Goal: Information Seeking & Learning: Compare options

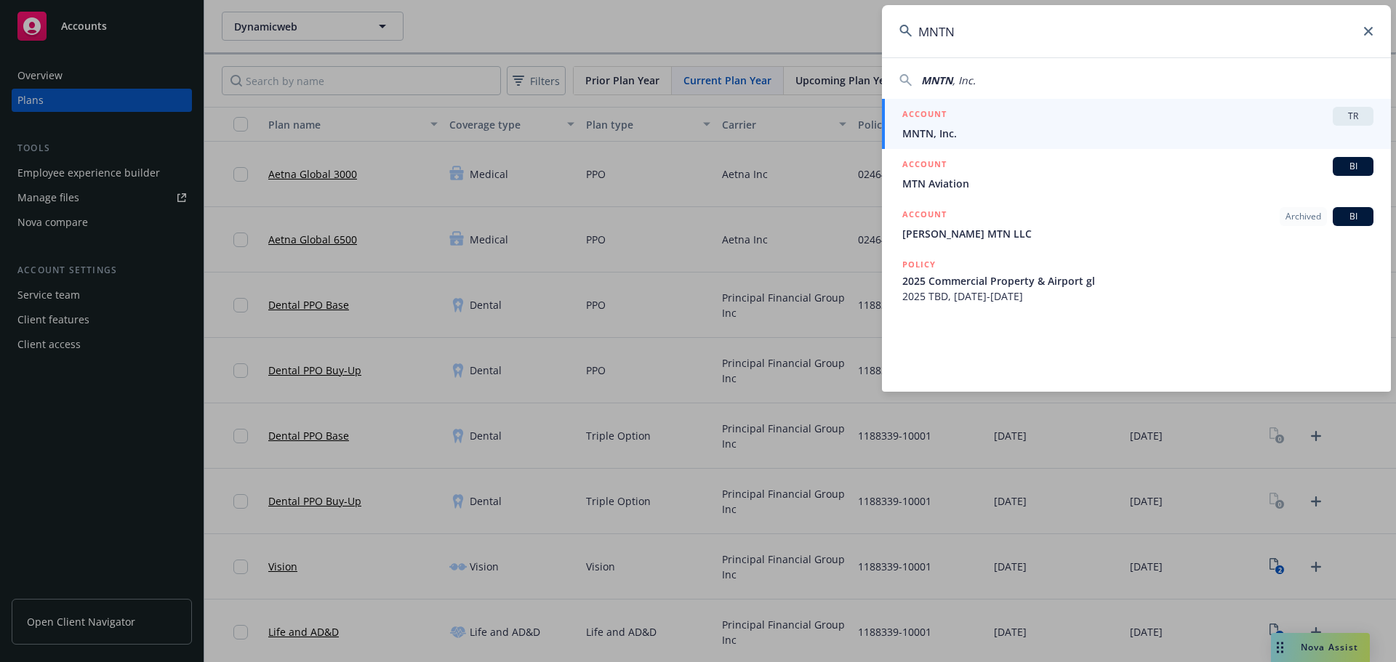
type input "MNTN"
click at [1047, 116] on div "ACCOUNT TR" at bounding box center [1137, 116] width 471 height 19
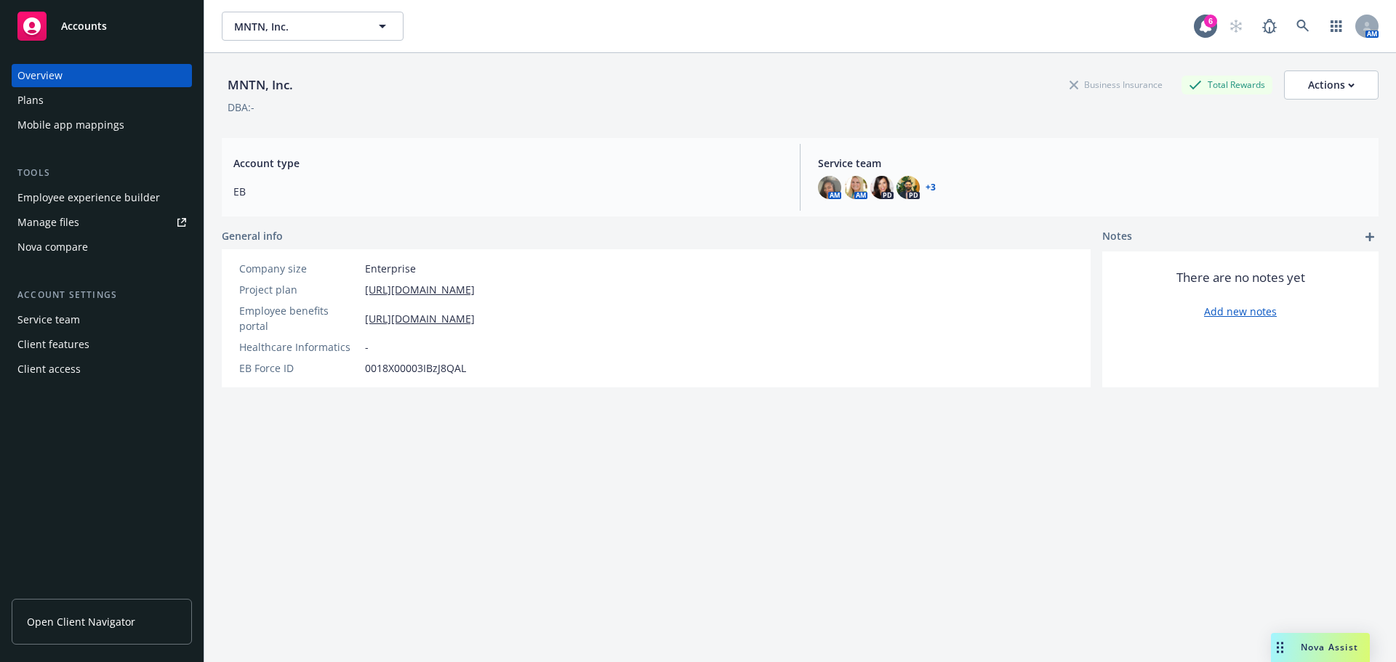
click at [95, 241] on div "Nova compare" at bounding box center [101, 247] width 169 height 23
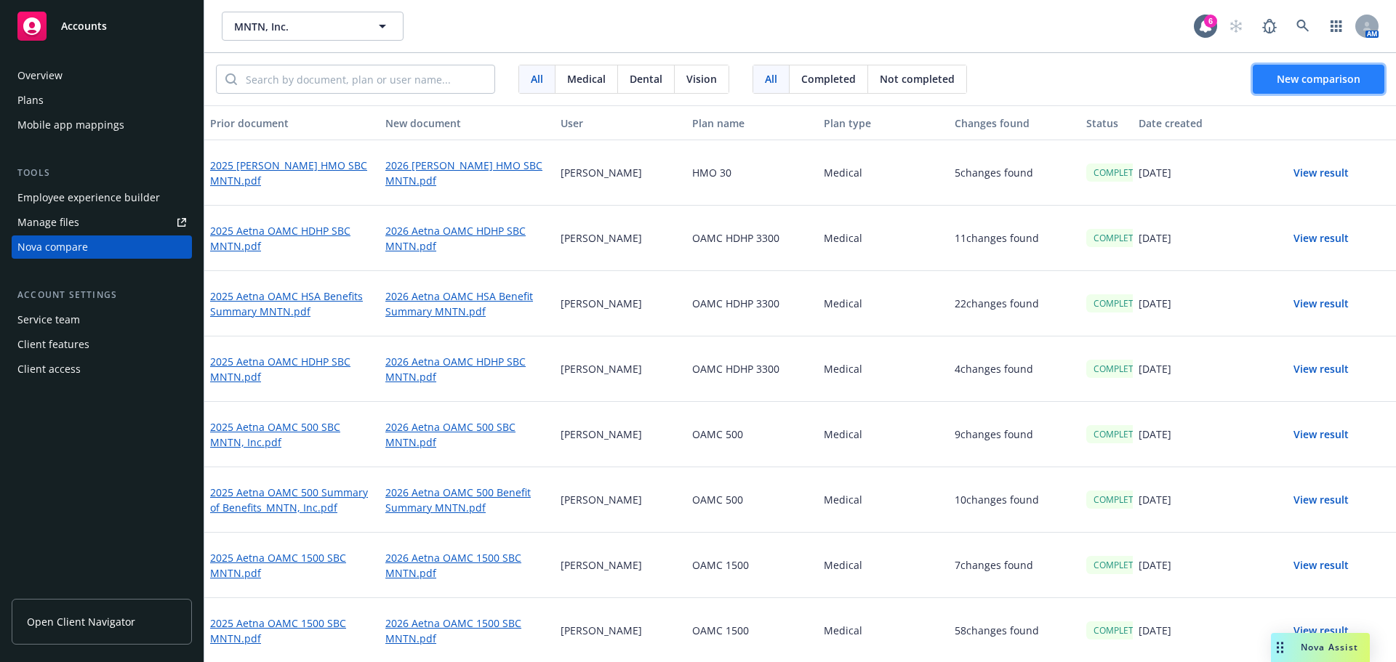
click at [1302, 76] on span "New comparison" at bounding box center [1319, 79] width 84 height 14
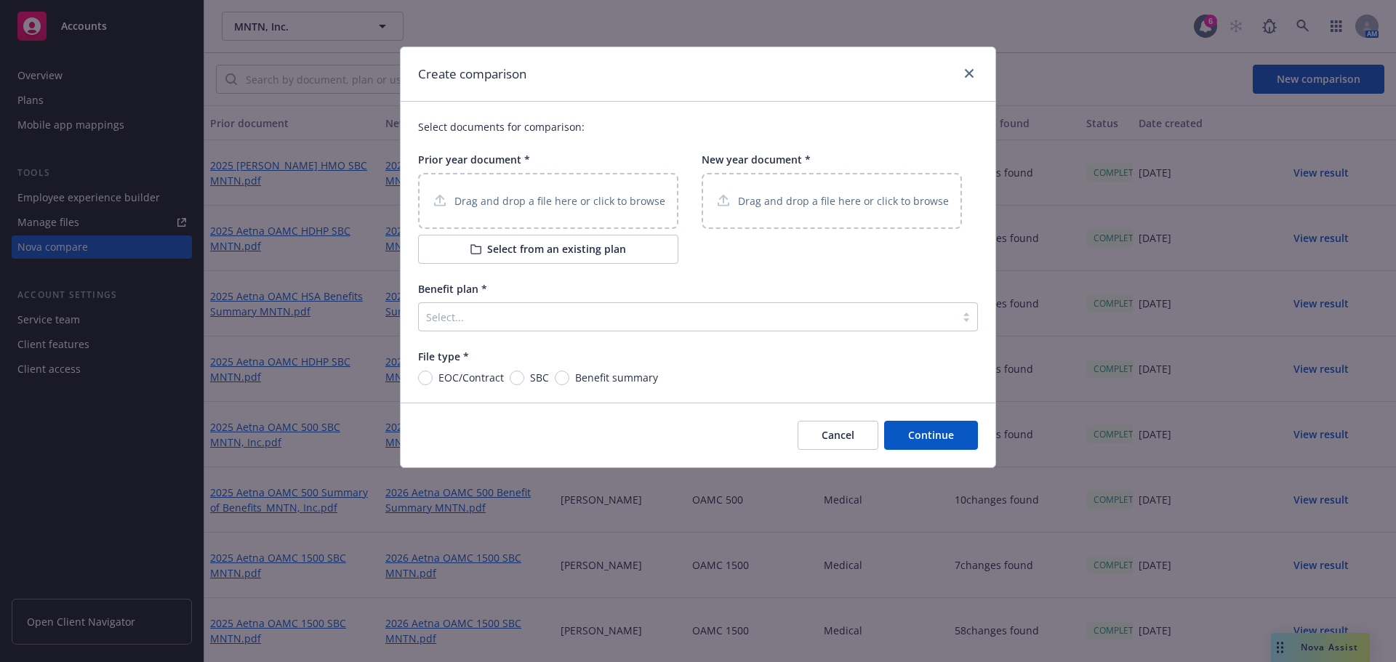
click at [558, 207] on p "Drag and drop a file here or click to browse" at bounding box center [559, 200] width 211 height 15
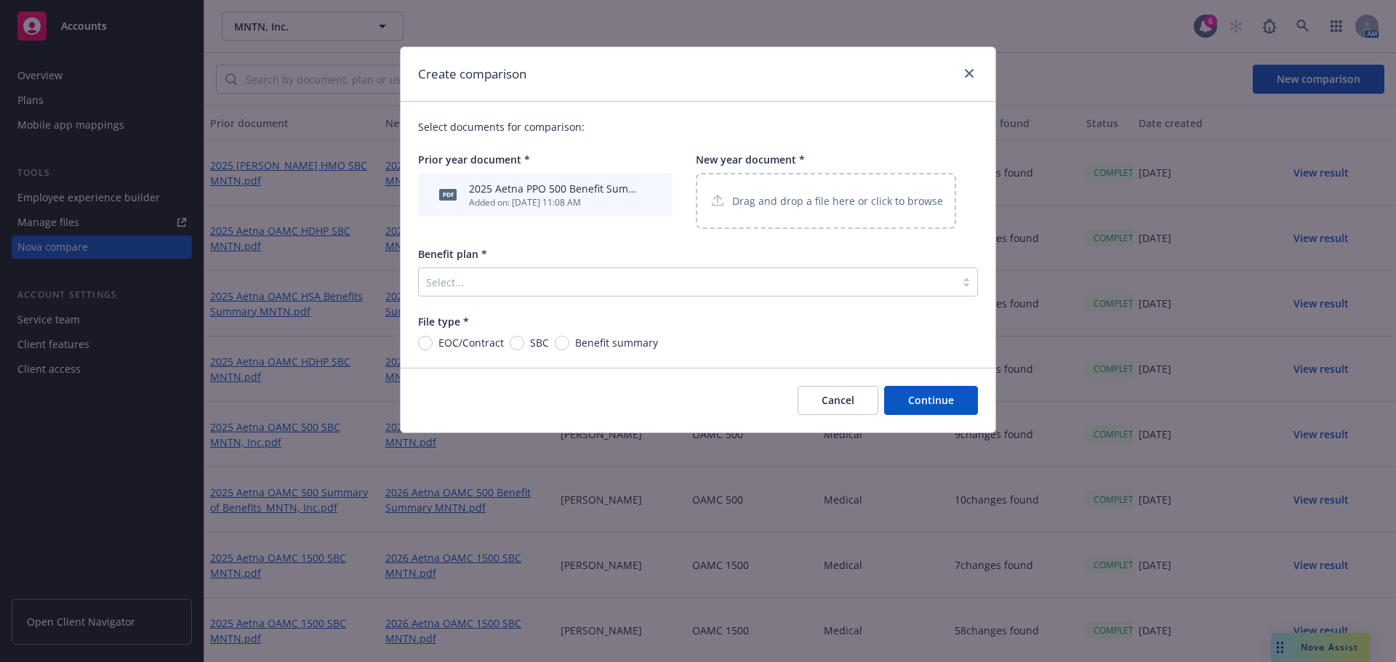
click at [779, 206] on p "Drag and drop a file here or click to browse" at bounding box center [837, 200] width 211 height 15
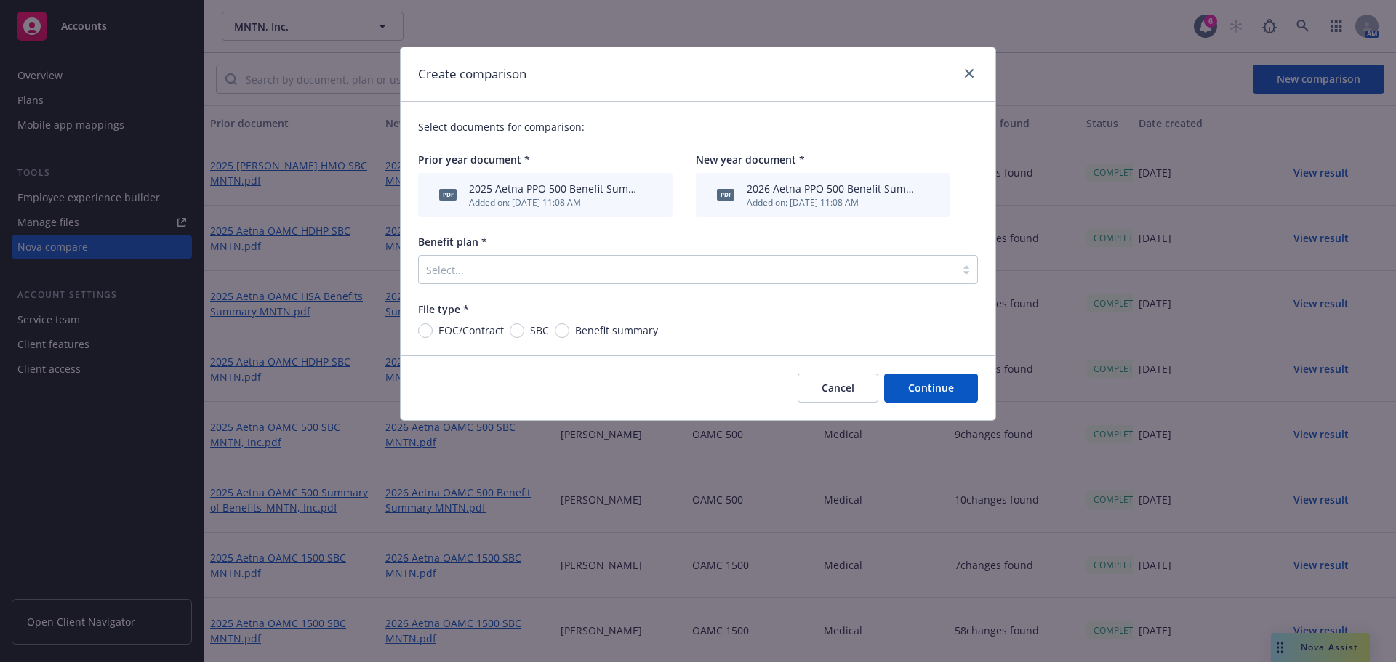
click at [563, 342] on div "Select documents for comparison: Prior year document * pdf 2025 Aetna PPO 500 B…" at bounding box center [698, 229] width 595 height 254
click at [563, 336] on input "Benefit summary" at bounding box center [562, 331] width 15 height 15
radio input "true"
click at [657, 278] on div at bounding box center [687, 269] width 522 height 17
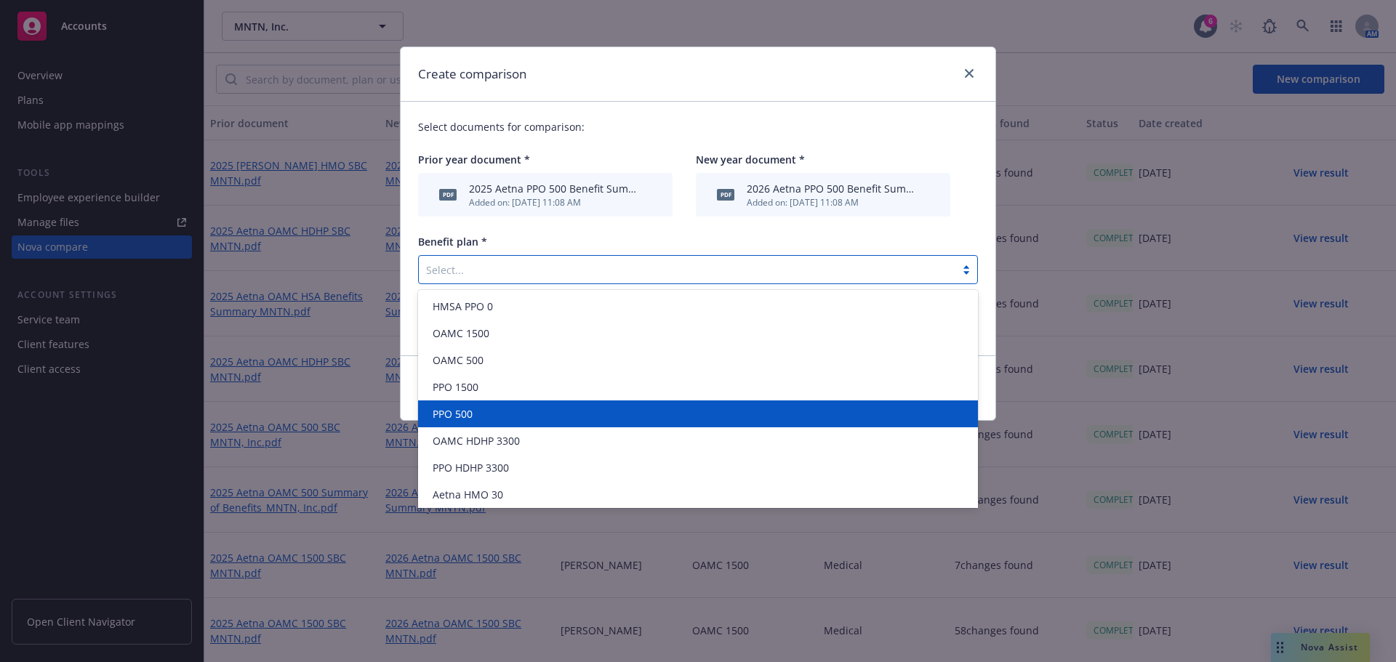
click at [565, 415] on div "PPO 500" at bounding box center [698, 413] width 542 height 15
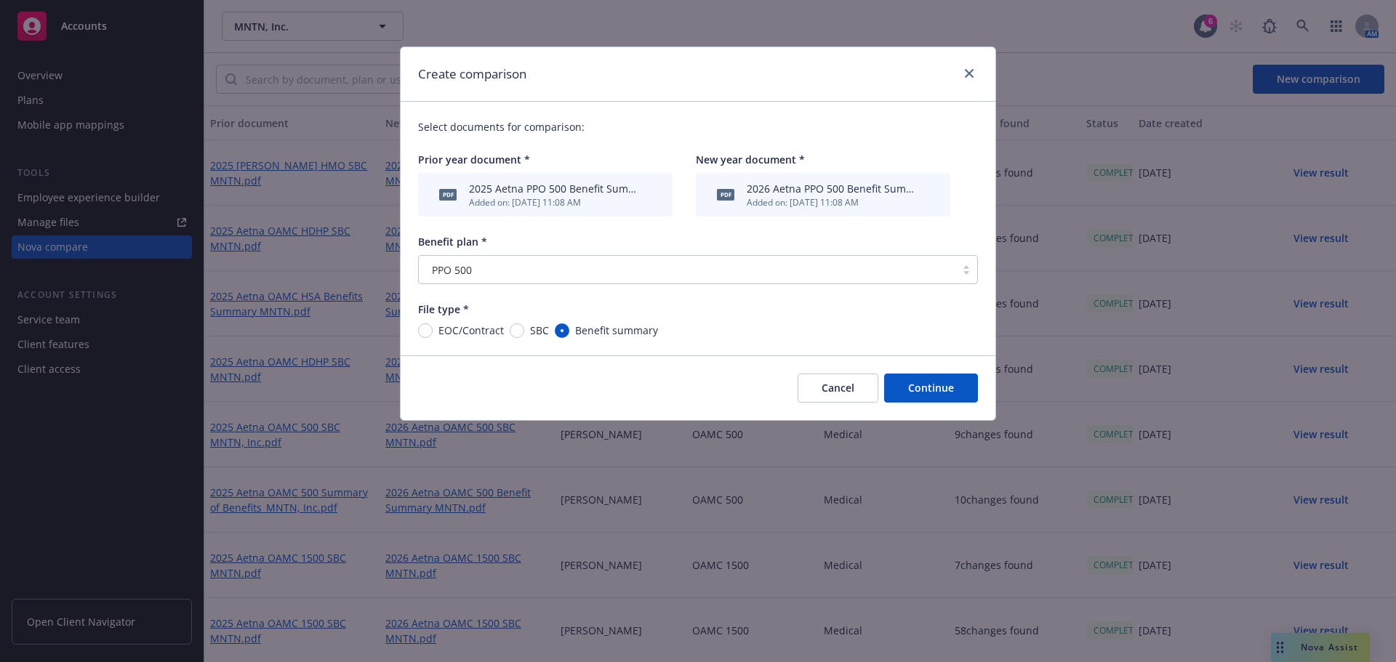
click at [937, 392] on button "Continue" at bounding box center [931, 388] width 94 height 29
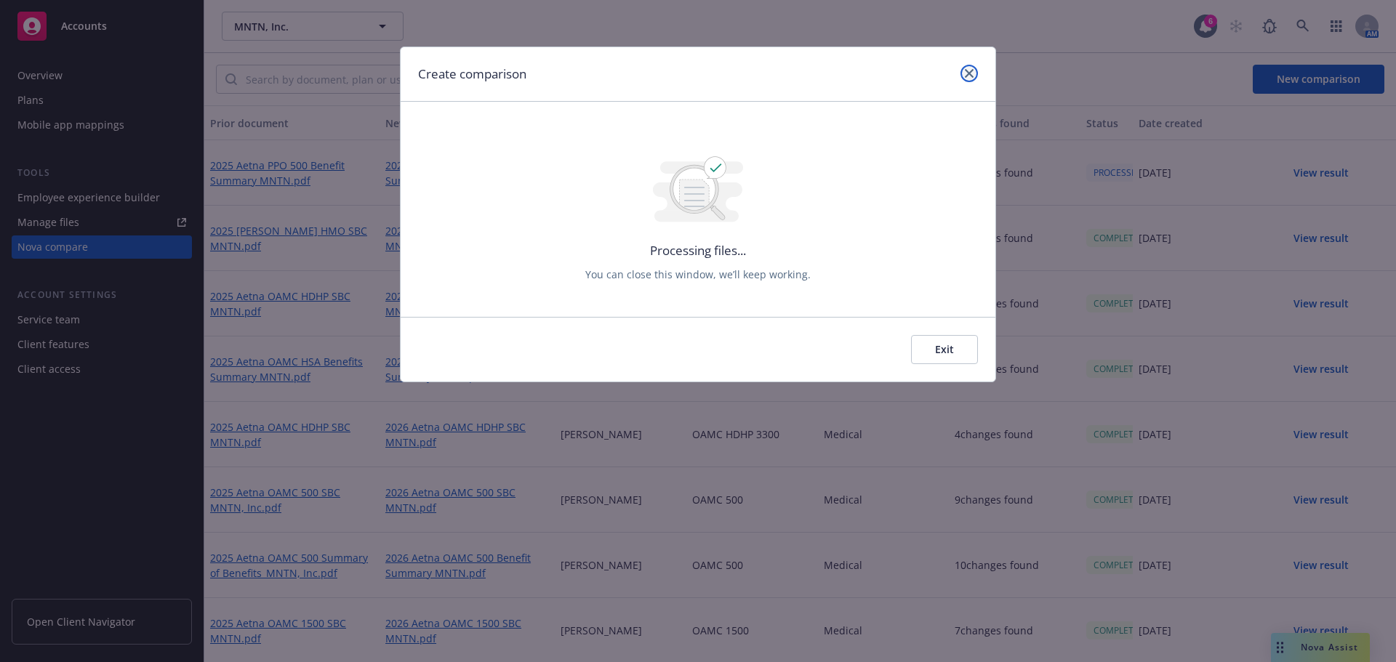
click at [964, 76] on link "close" at bounding box center [969, 73] width 17 height 17
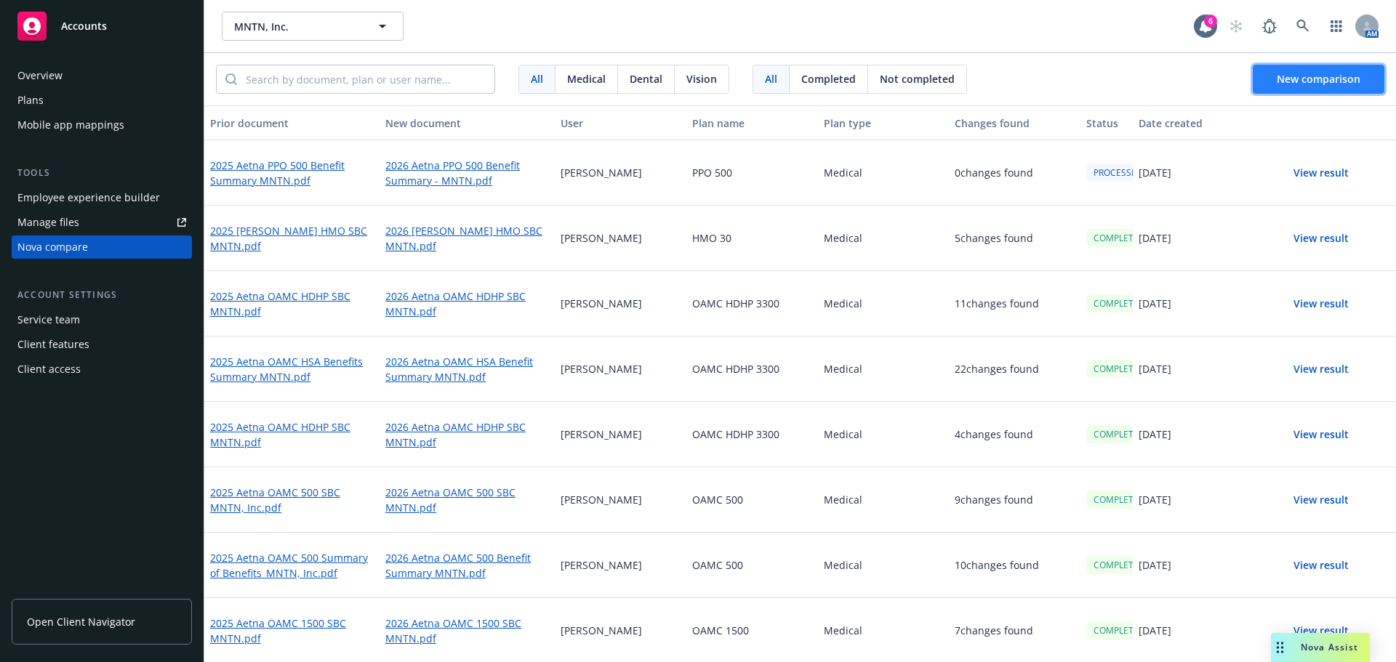
click at [1289, 79] on span "New comparison" at bounding box center [1319, 79] width 84 height 14
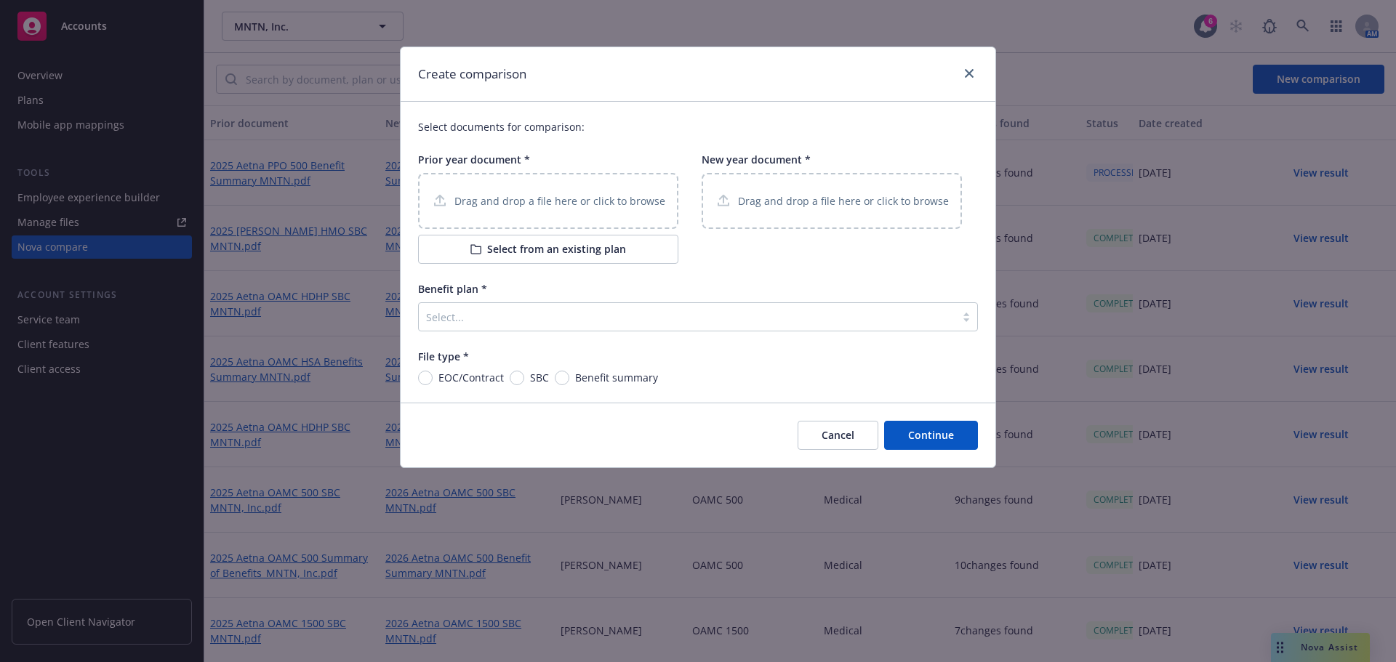
click at [559, 206] on p "Drag and drop a file here or click to browse" at bounding box center [559, 200] width 211 height 15
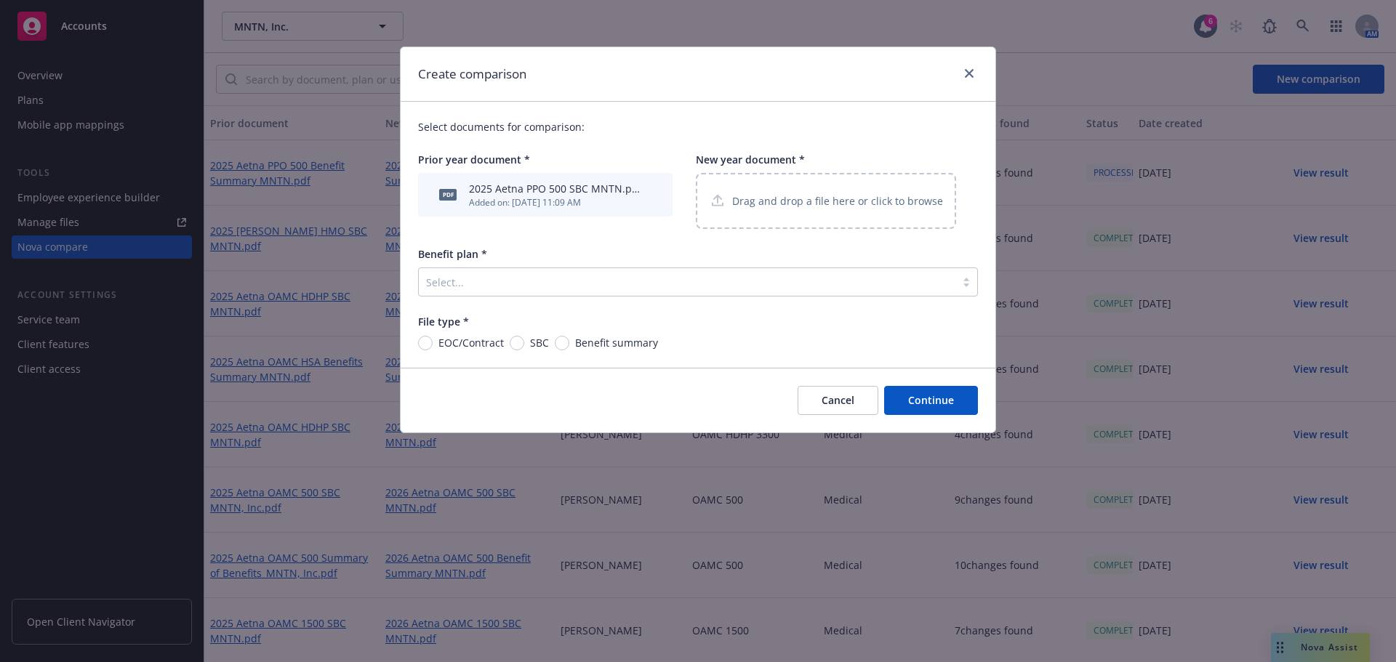
click at [809, 214] on div "Drag and drop a file here or click to browse" at bounding box center [826, 201] width 260 height 56
click at [525, 345] on span "SBC" at bounding box center [536, 342] width 25 height 15
click at [524, 345] on input "SBC" at bounding box center [517, 343] width 15 height 15
radio input "true"
click at [673, 277] on div at bounding box center [687, 281] width 522 height 17
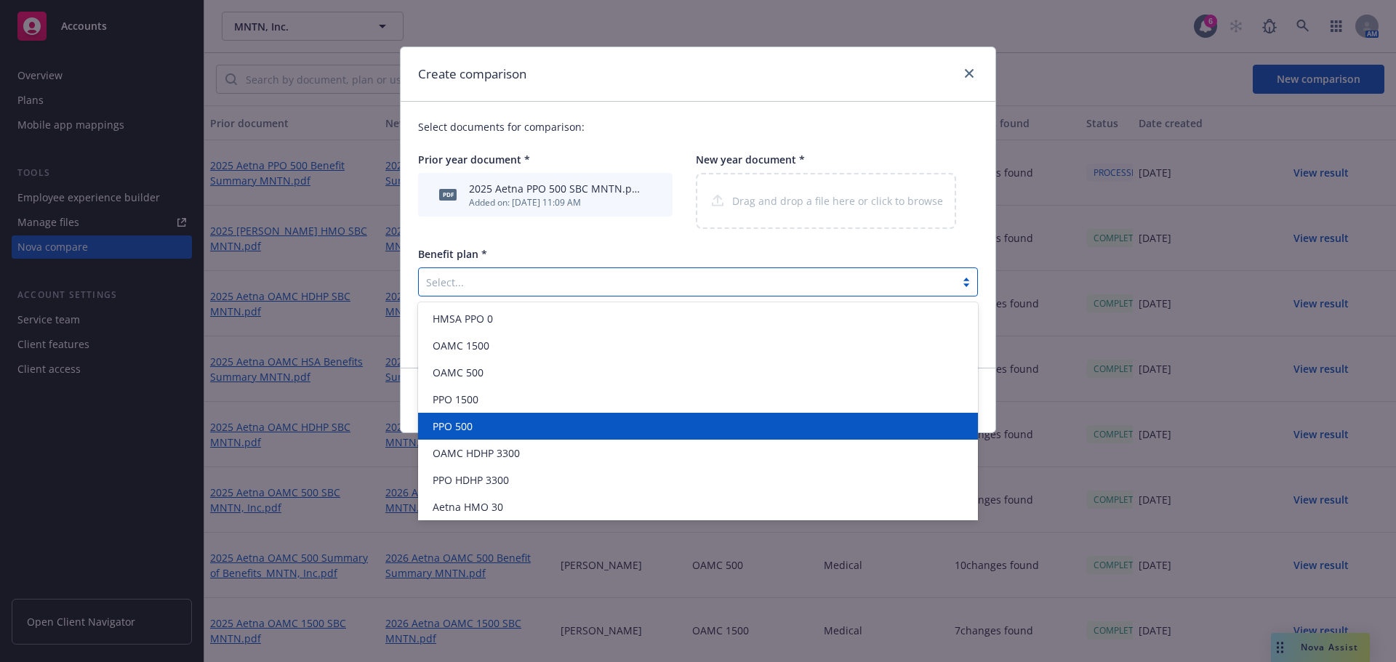
click at [639, 423] on div "PPO 500" at bounding box center [698, 426] width 542 height 15
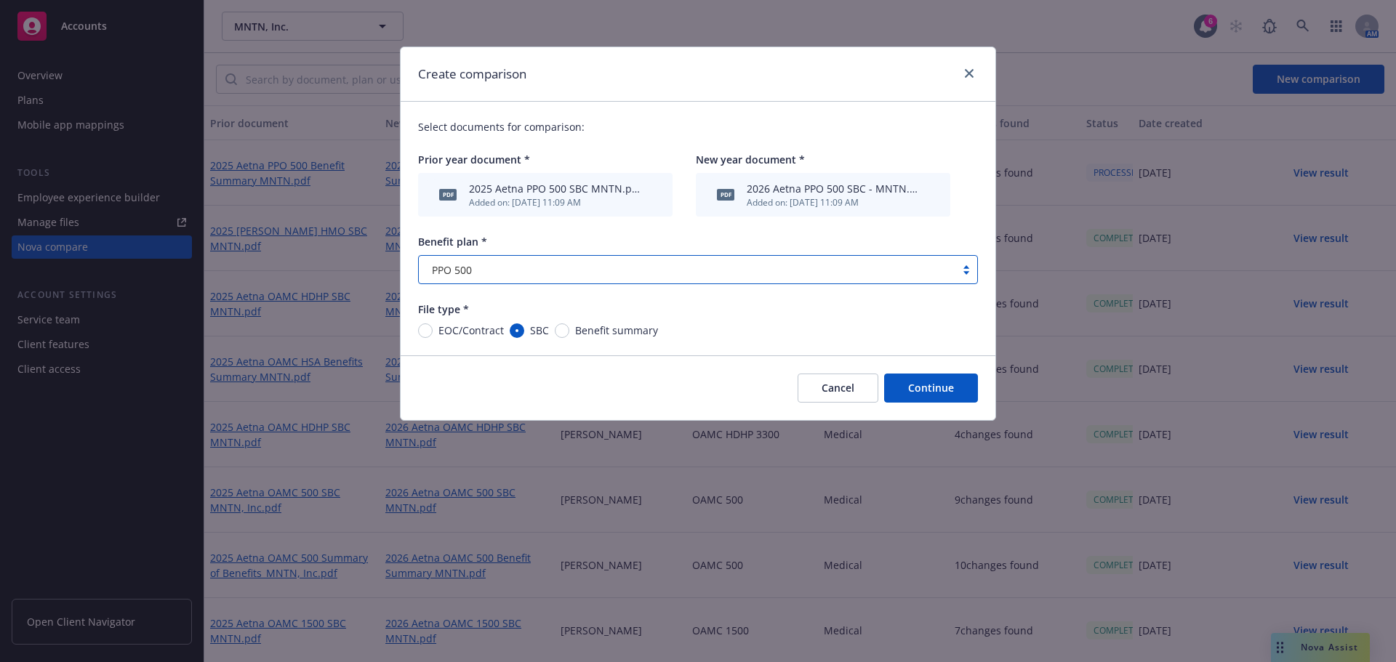
click at [913, 395] on button "Continue" at bounding box center [931, 388] width 94 height 29
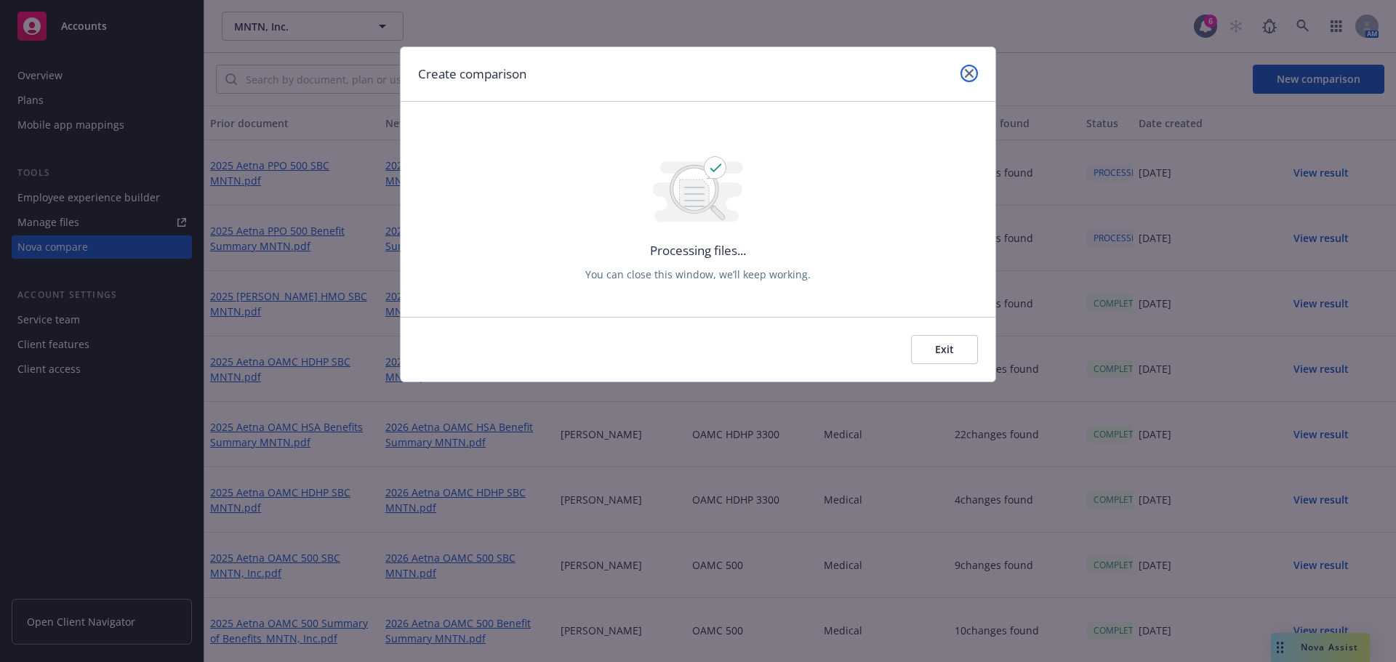
click at [967, 74] on icon "close" at bounding box center [969, 73] width 9 height 9
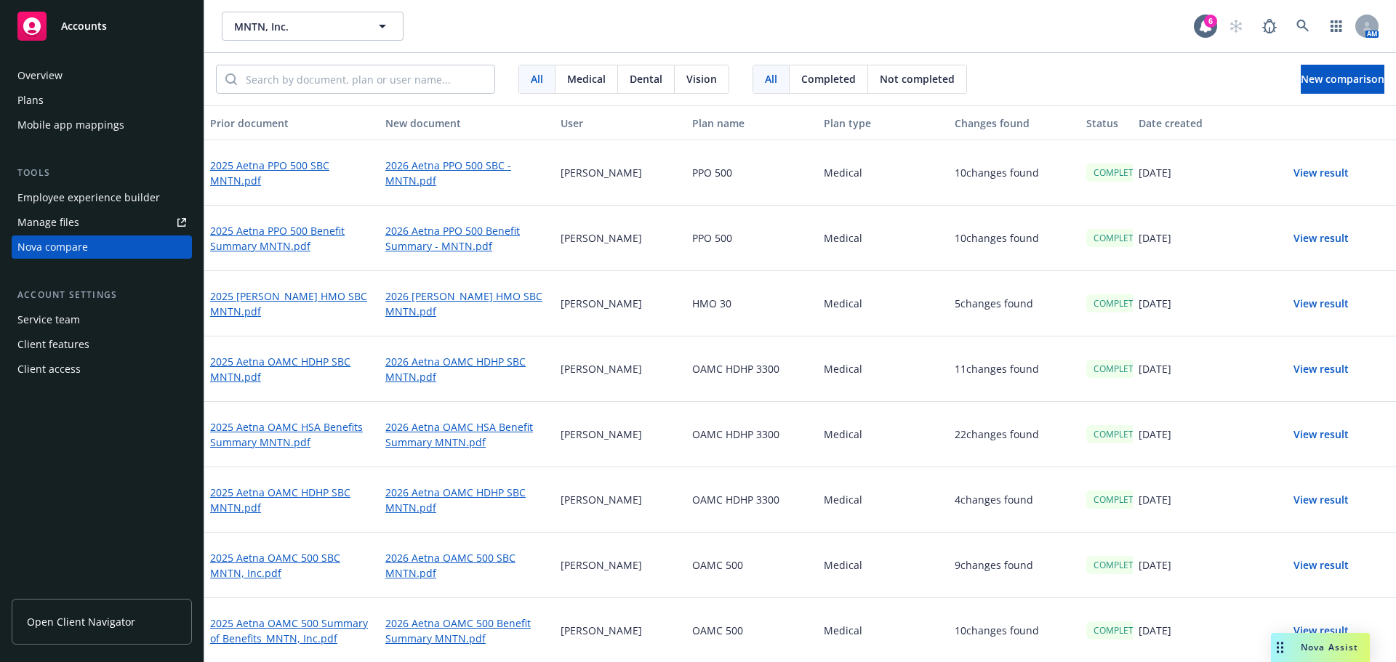
click at [1294, 239] on button "View result" at bounding box center [1321, 238] width 102 height 29
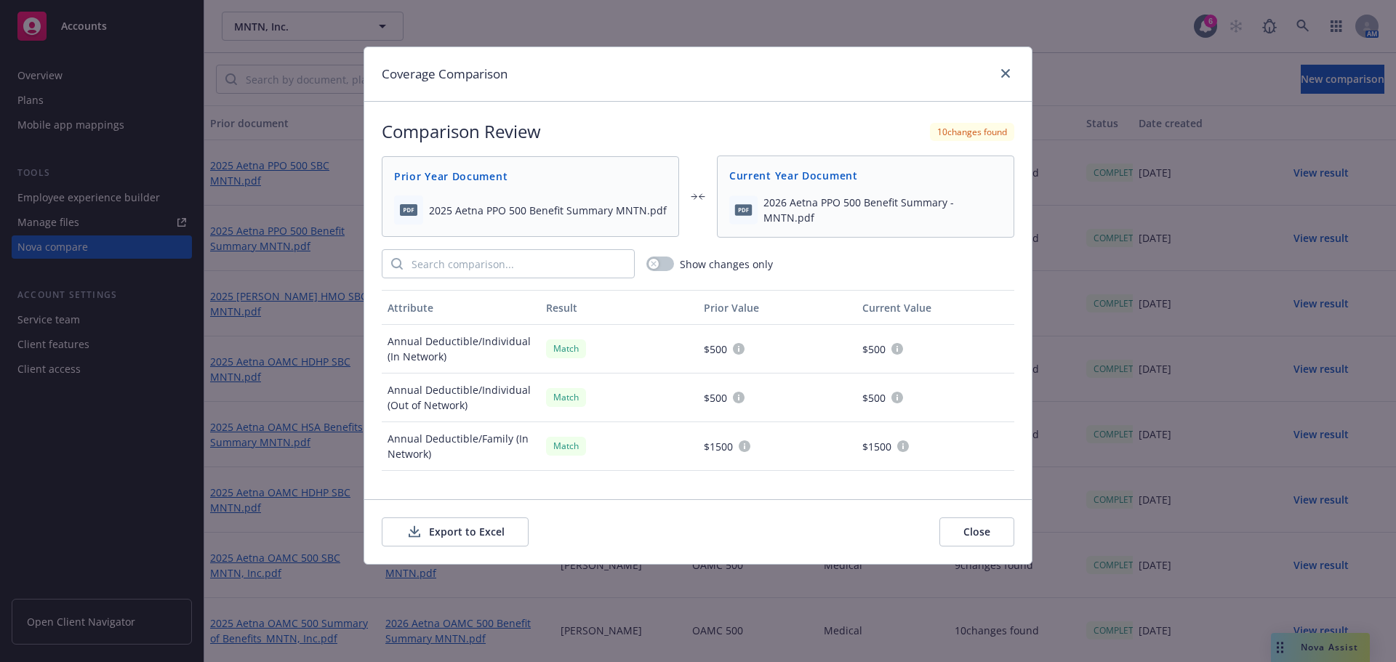
click at [458, 539] on button "Export to Excel" at bounding box center [455, 532] width 147 height 29
click at [984, 536] on button "Close" at bounding box center [977, 532] width 75 height 29
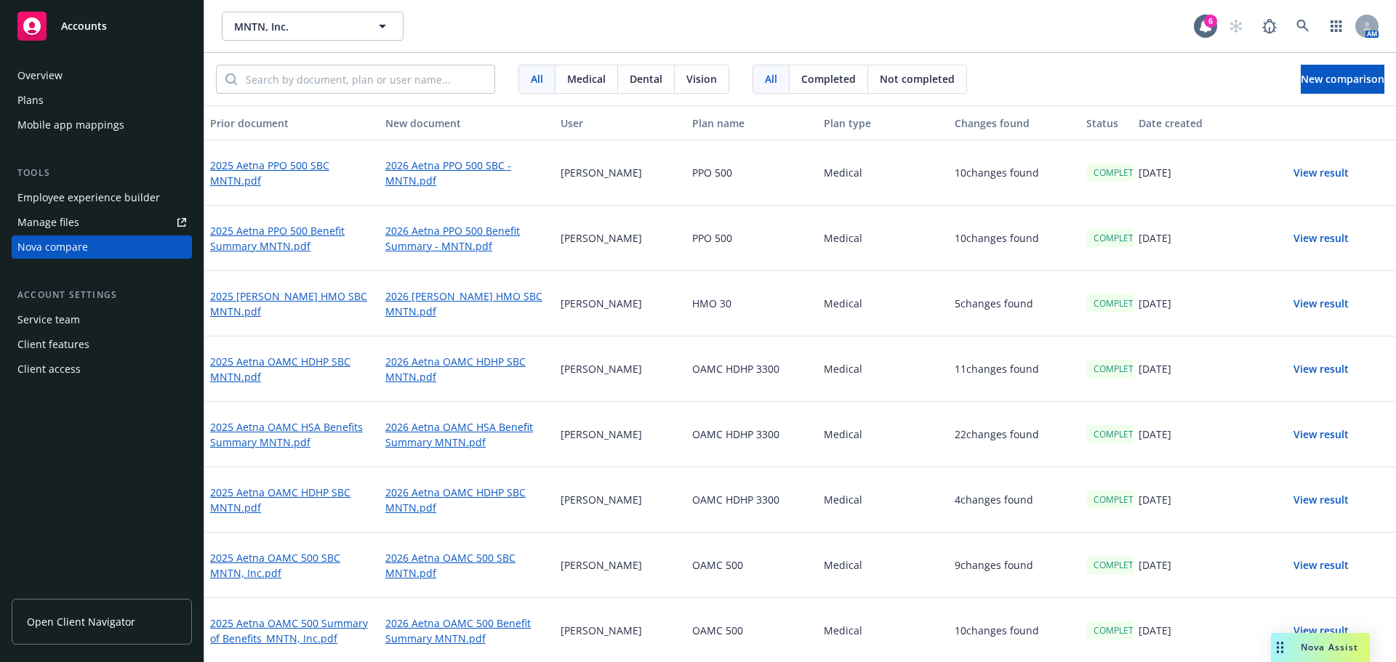
click at [1316, 177] on button "View result" at bounding box center [1321, 173] width 102 height 29
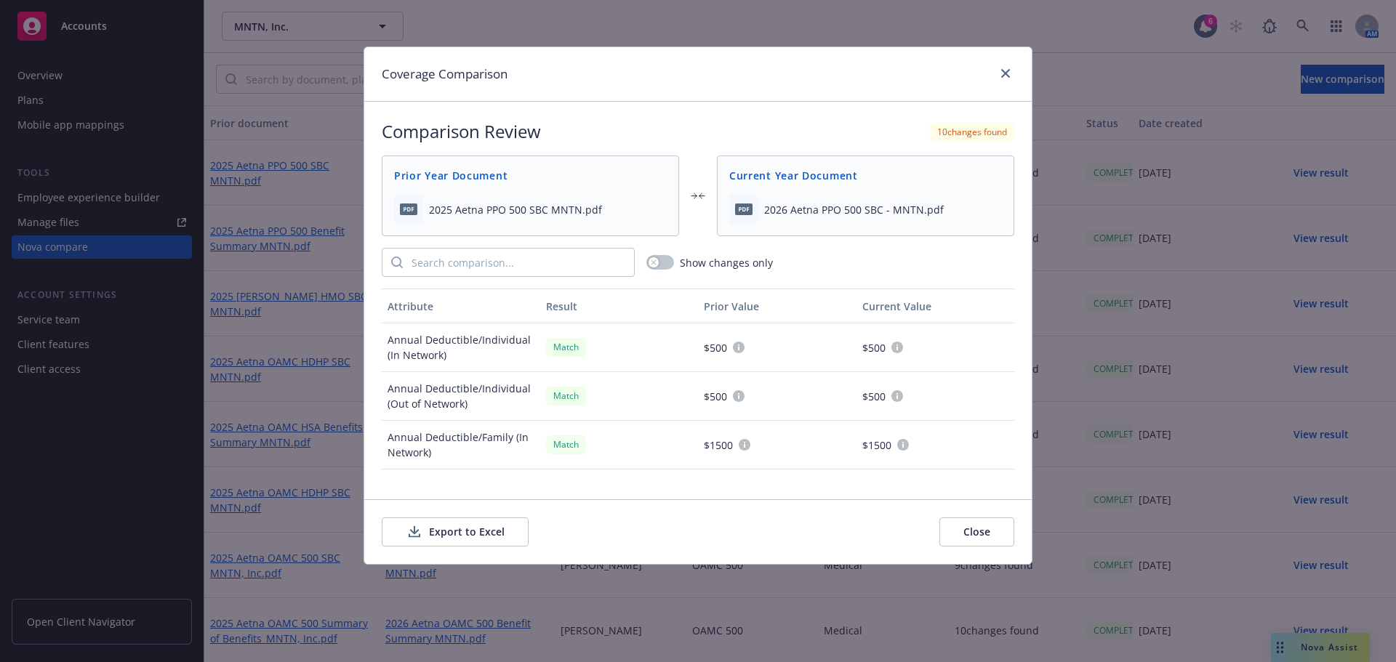
click at [455, 526] on button "Export to Excel" at bounding box center [455, 532] width 147 height 29
click at [1002, 68] on link "close" at bounding box center [1005, 73] width 17 height 17
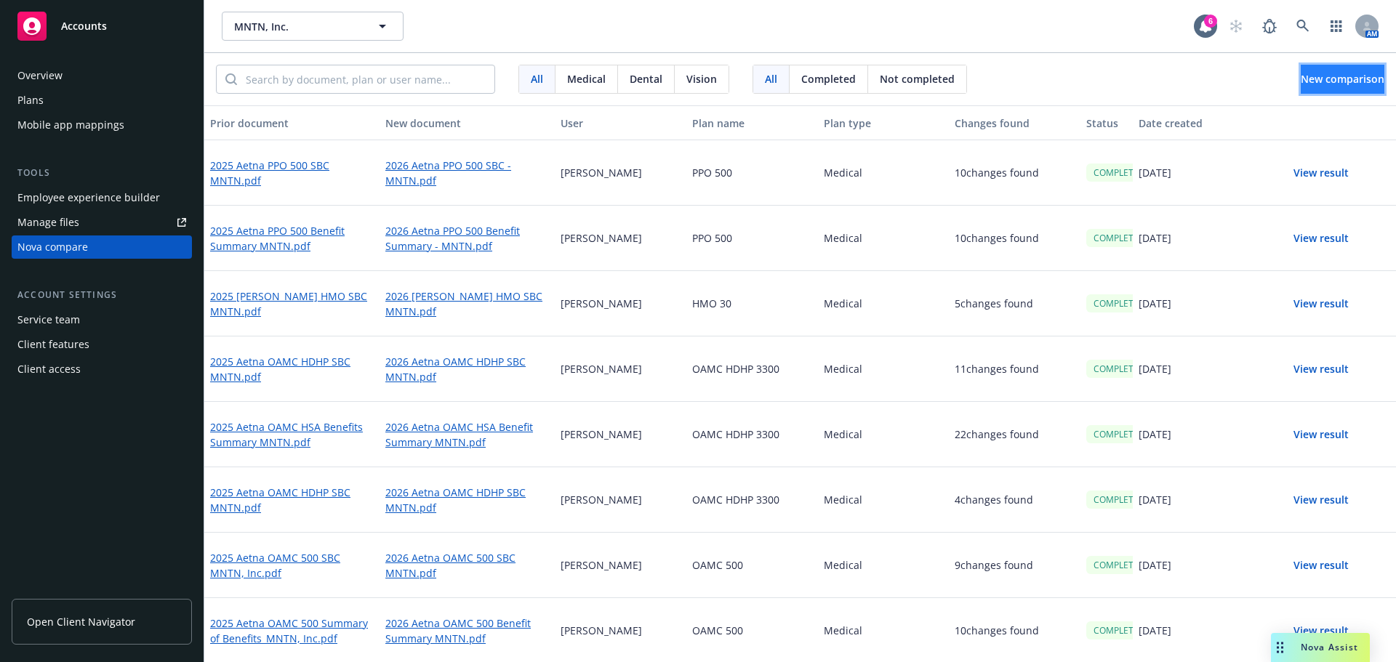
click at [1348, 81] on span "New comparison" at bounding box center [1343, 79] width 84 height 14
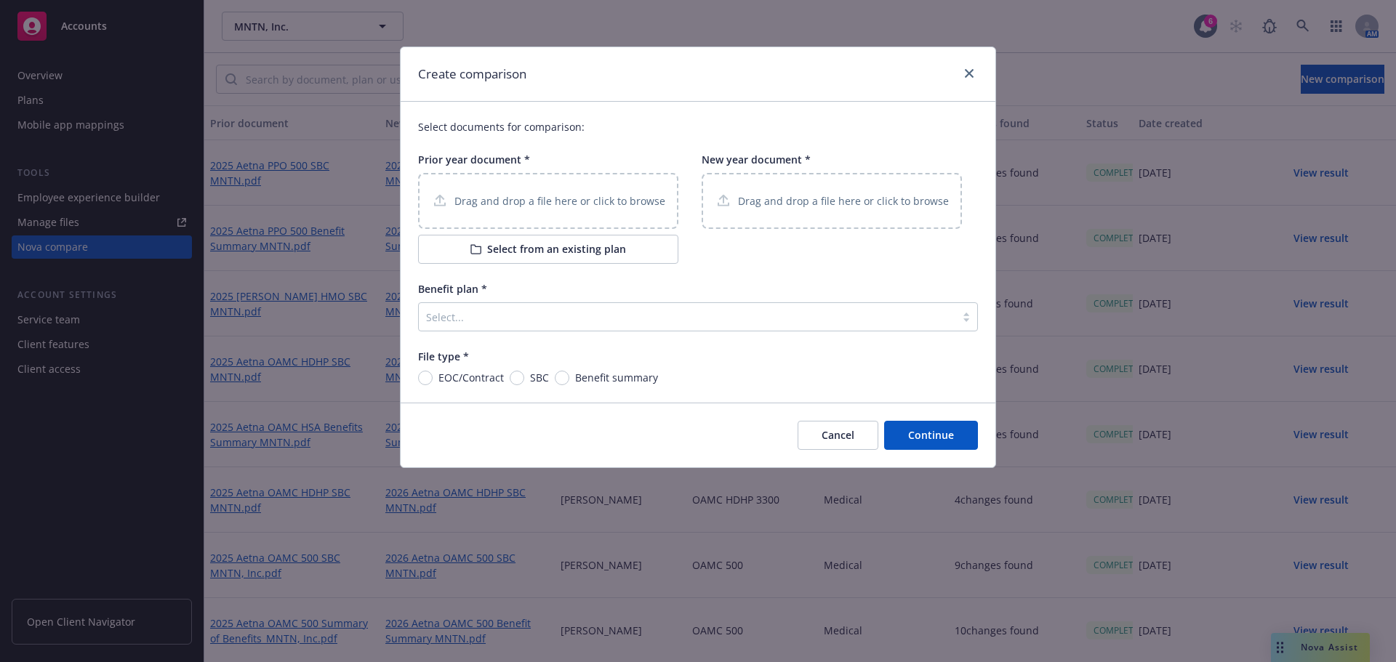
click at [562, 220] on div "Drag and drop a file here or click to browse" at bounding box center [548, 201] width 260 height 56
click at [797, 183] on div "Drag and drop a file here or click to browse" at bounding box center [832, 201] width 260 height 56
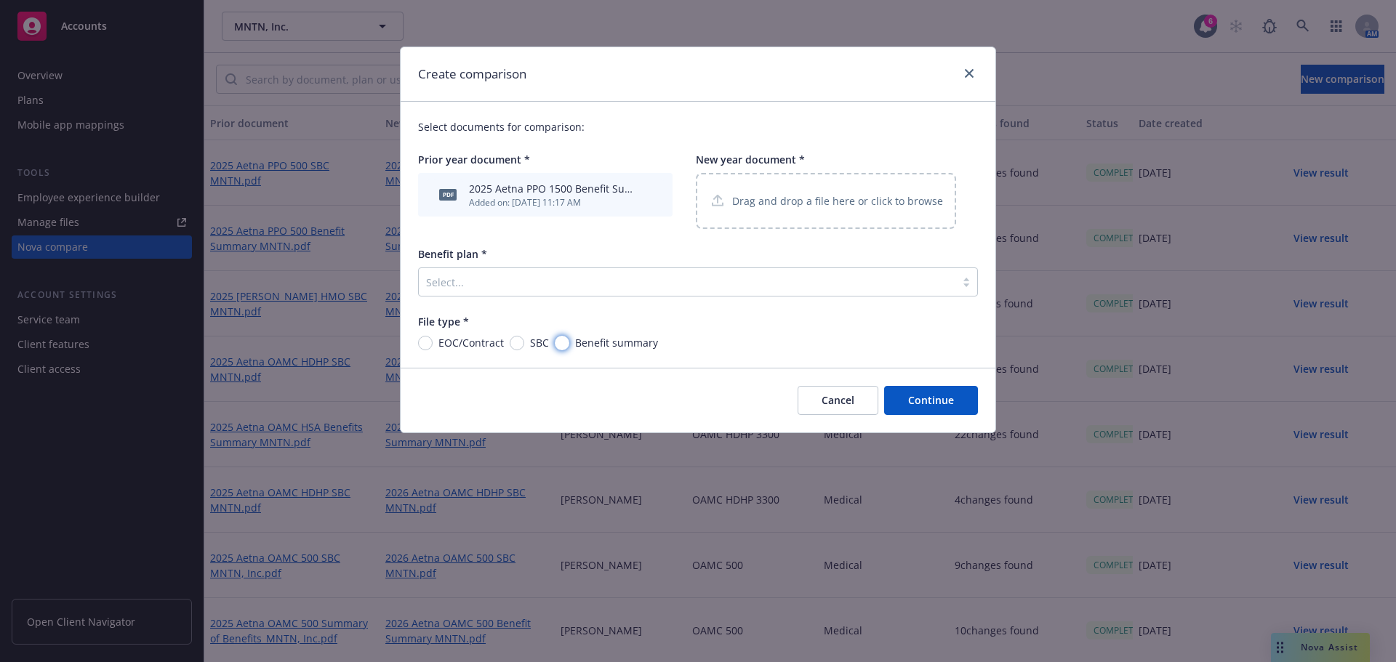
click at [564, 345] on input "Benefit summary" at bounding box center [562, 343] width 15 height 15
radio input "true"
click at [616, 281] on div at bounding box center [687, 281] width 522 height 17
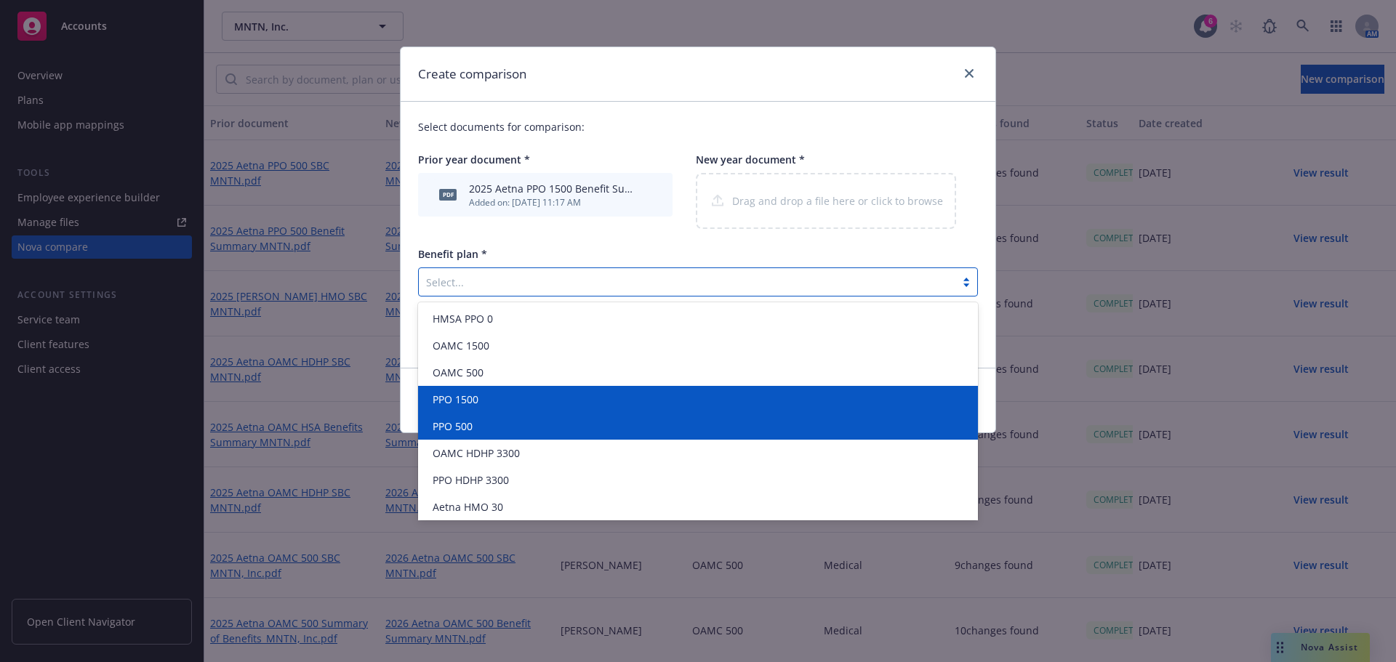
click at [536, 399] on div "PPO 1500" at bounding box center [698, 399] width 542 height 15
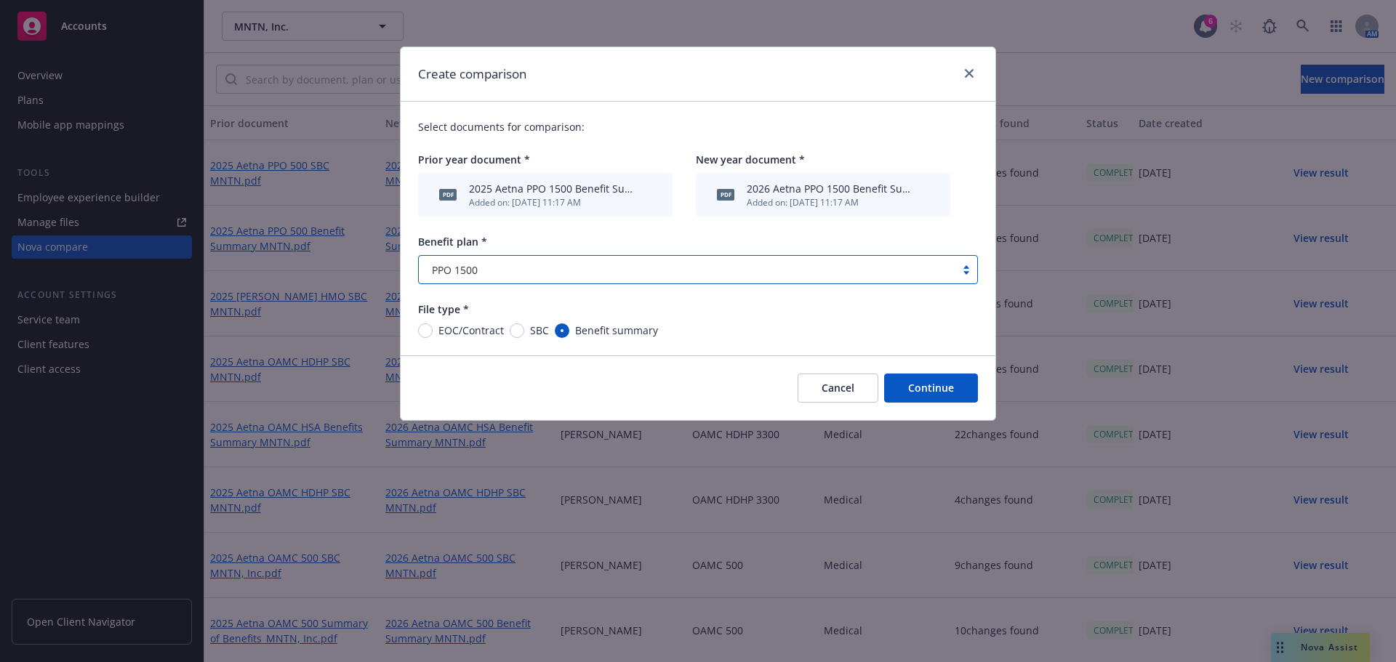
click at [950, 402] on button "Continue" at bounding box center [931, 388] width 94 height 29
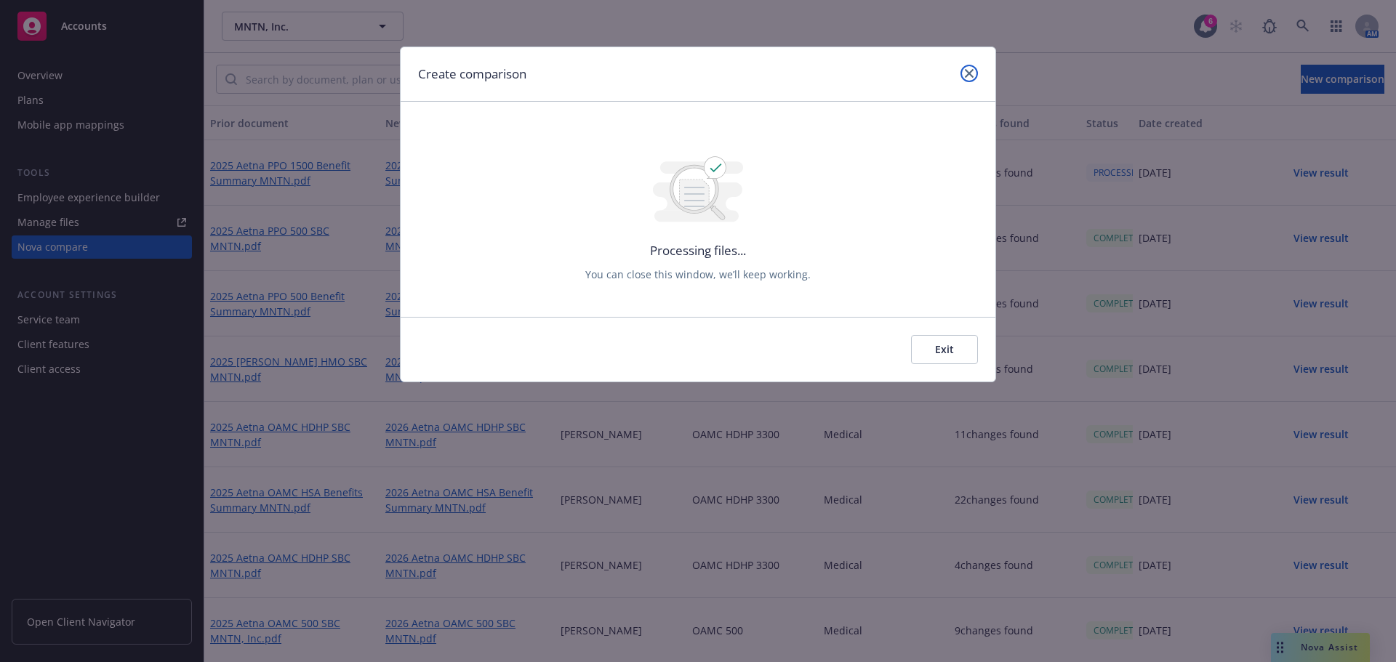
click at [967, 76] on icon "close" at bounding box center [969, 73] width 9 height 9
